Goal: Information Seeking & Learning: Learn about a topic

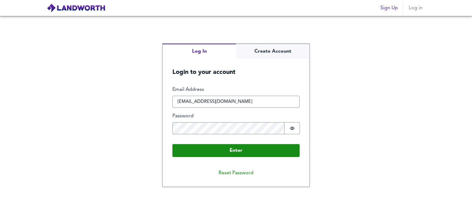
type input "[EMAIL_ADDRESS][DOMAIN_NAME]"
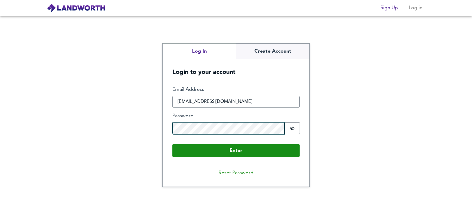
click at [172, 144] on button "Enter" at bounding box center [235, 150] width 127 height 13
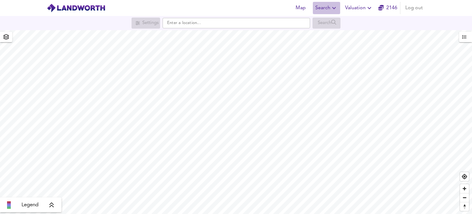
click at [335, 11] on icon "button" at bounding box center [333, 7] width 7 height 7
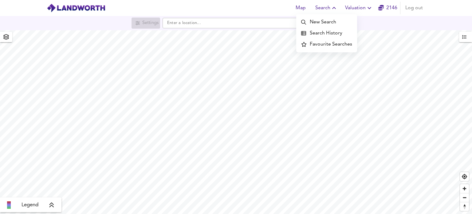
click at [336, 32] on li "Search History" at bounding box center [326, 33] width 61 height 11
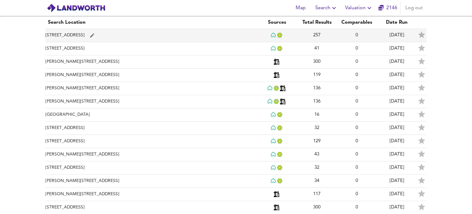
click at [79, 35] on td "[STREET_ADDRESS]" at bounding box center [150, 35] width 211 height 13
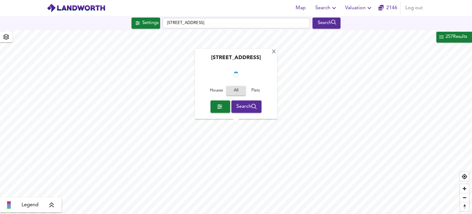
checkbox input "false"
checkbox input "true"
click at [214, 93] on span "Houses" at bounding box center [216, 90] width 17 height 7
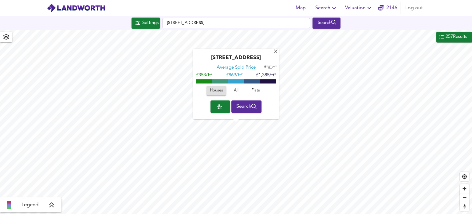
click at [220, 109] on span "button" at bounding box center [220, 106] width 10 height 9
click at [443, 35] on div at bounding box center [236, 107] width 472 height 214
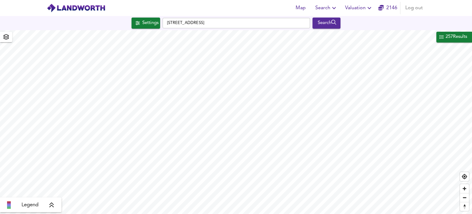
click at [441, 38] on span "257 Results" at bounding box center [453, 37] width 29 height 8
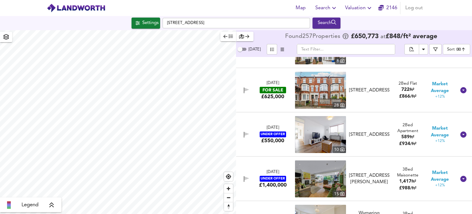
scroll to position [7342, 0]
